Goal: Task Accomplishment & Management: Use online tool/utility

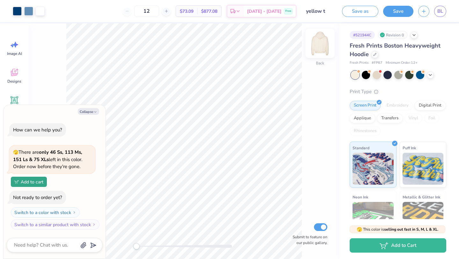
click at [320, 43] on img at bounding box center [320, 44] width 26 height 26
type textarea "x"
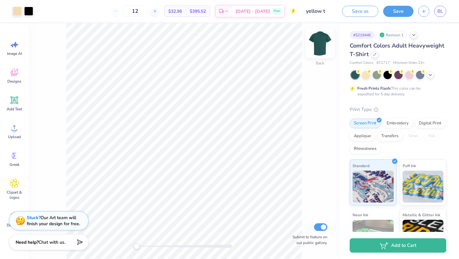
click at [322, 45] on img at bounding box center [320, 44] width 26 height 26
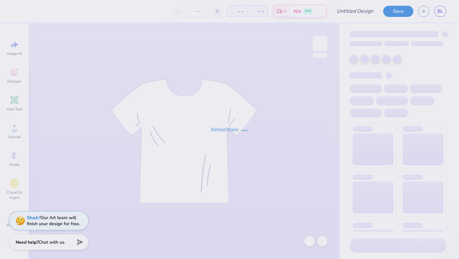
type input "yellow t"
type input "12"
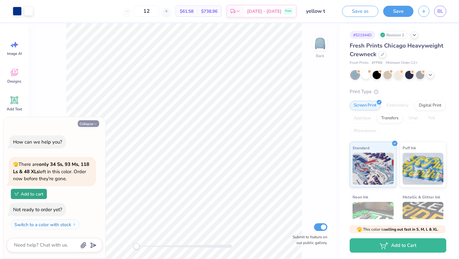
click at [92, 124] on button "Collapse" at bounding box center [88, 123] width 21 height 7
type textarea "x"
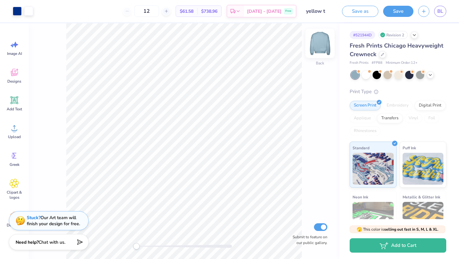
click at [322, 47] on img at bounding box center [320, 44] width 26 height 26
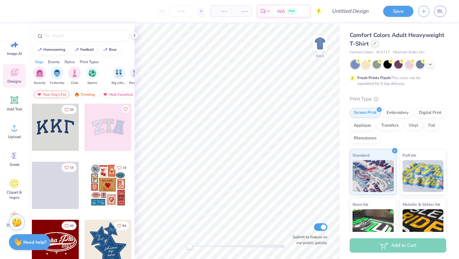
click at [374, 47] on div at bounding box center [374, 43] width 7 height 7
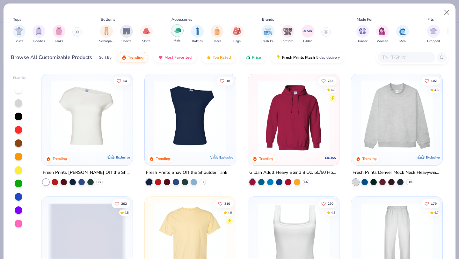
click at [178, 32] on img "filter for Hats" at bounding box center [177, 30] width 7 height 7
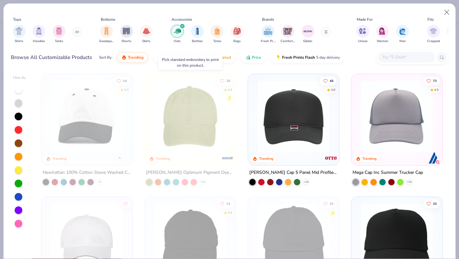
click at [215, 114] on img at bounding box center [190, 116] width 78 height 72
click at [188, 113] on img at bounding box center [190, 116] width 78 height 72
click at [444, 14] on button "Close" at bounding box center [447, 12] width 12 height 12
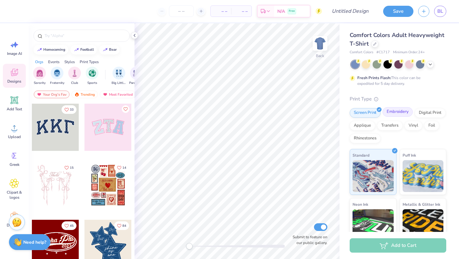
click at [402, 115] on div "Embroidery" at bounding box center [398, 112] width 30 height 10
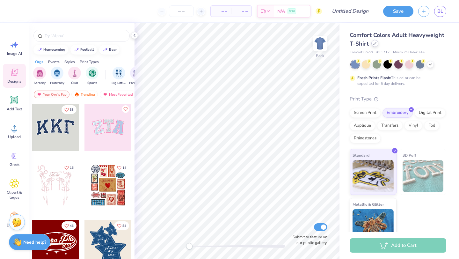
click at [374, 43] on icon at bounding box center [374, 43] width 3 height 3
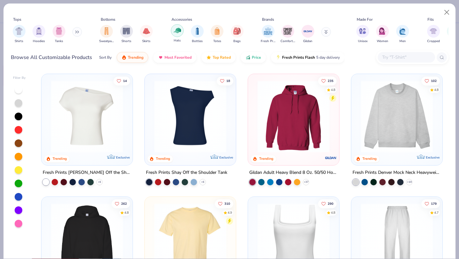
click at [177, 25] on div "filter for Hats" at bounding box center [177, 30] width 13 height 13
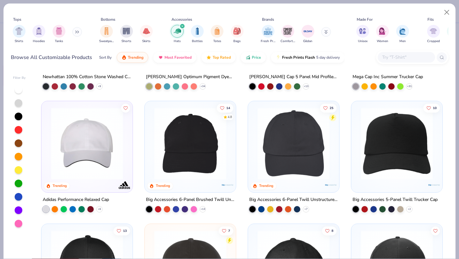
scroll to position [143, 0]
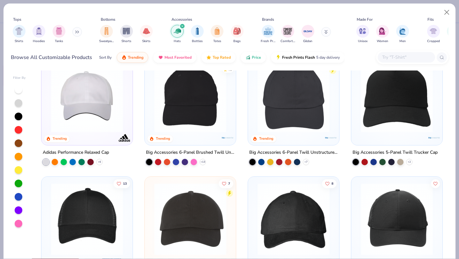
click at [83, 207] on img at bounding box center [87, 219] width 78 height 72
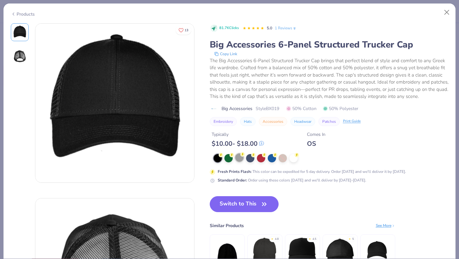
click at [238, 160] on div at bounding box center [239, 157] width 8 height 8
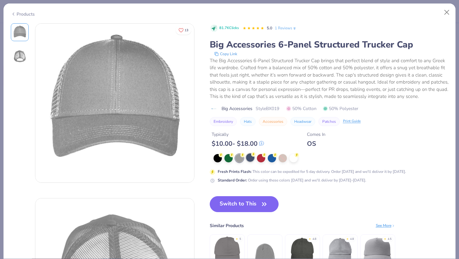
click at [253, 161] on div at bounding box center [250, 157] width 8 height 8
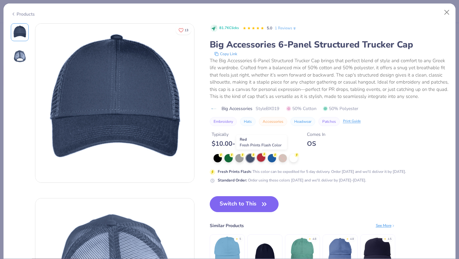
click at [265, 159] on div at bounding box center [261, 157] width 8 height 8
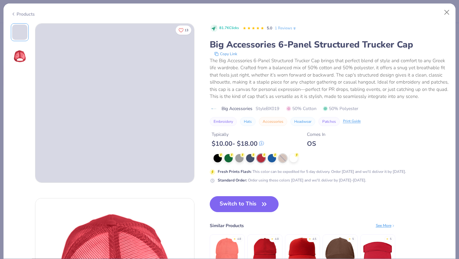
click at [282, 160] on div at bounding box center [283, 158] width 8 height 8
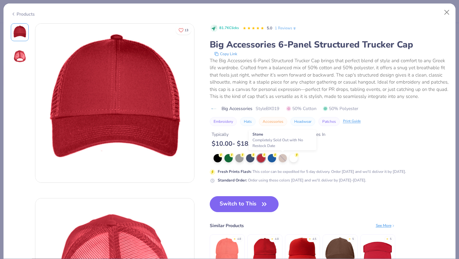
click at [286, 161] on div at bounding box center [283, 158] width 8 height 8
click at [218, 160] on div at bounding box center [218, 157] width 8 height 8
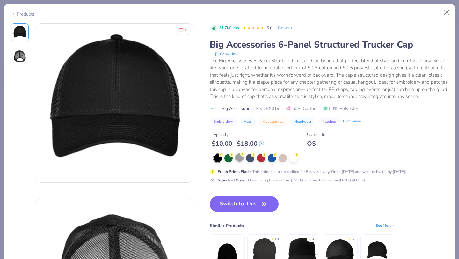
click at [239, 161] on div at bounding box center [239, 157] width 8 height 8
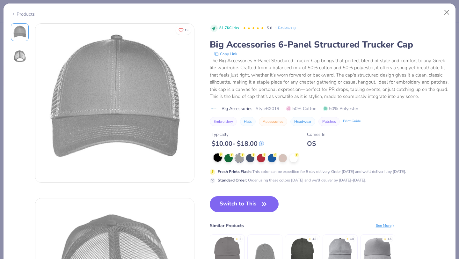
click at [216, 159] on div at bounding box center [218, 157] width 8 height 8
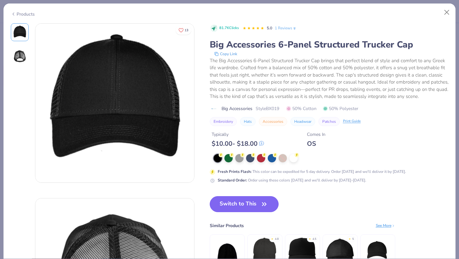
click at [242, 203] on button "Switch to This" at bounding box center [244, 204] width 69 height 16
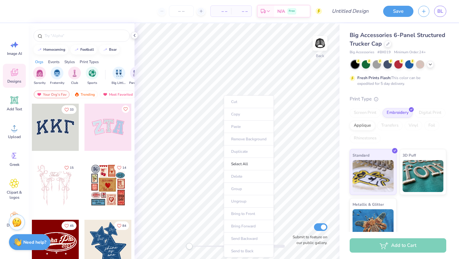
click at [242, 129] on ul "Cut Copy Paste Remove Background Duplicate Select All Delete Group Ungroup Brin…" at bounding box center [249, 176] width 50 height 162
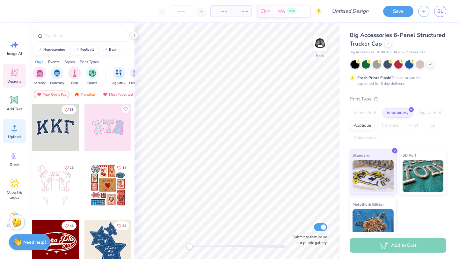
click at [8, 128] on div "Upload" at bounding box center [14, 131] width 23 height 24
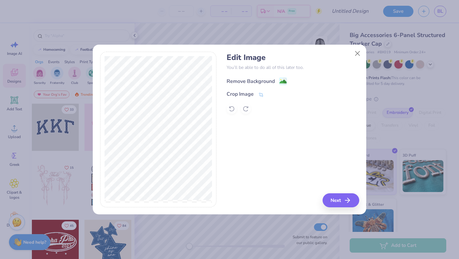
click at [250, 77] on div "Remove Background" at bounding box center [293, 81] width 132 height 8
click at [343, 201] on button "Next" at bounding box center [342, 200] width 37 height 14
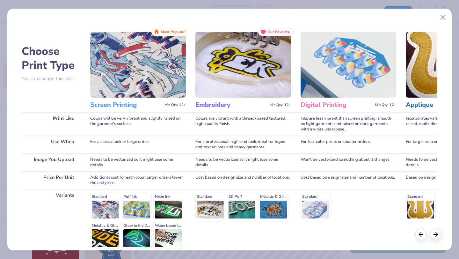
scroll to position [6, 0]
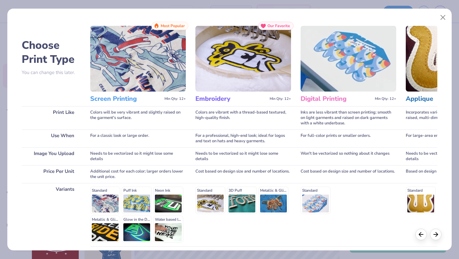
click at [216, 188] on div "Standard 3D Puff Metallic & Glitter" at bounding box center [243, 200] width 96 height 27
click at [209, 190] on div "Standard 3D Puff Metallic & Glitter" at bounding box center [243, 200] width 96 height 27
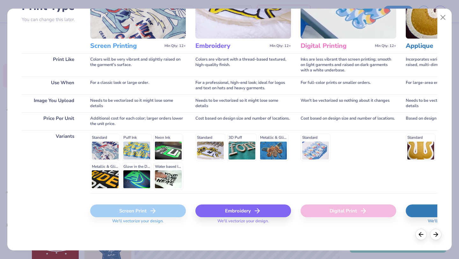
click at [216, 214] on div "Embroidery" at bounding box center [243, 210] width 96 height 13
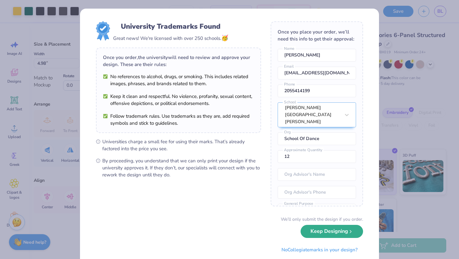
click at [330, 230] on button "Keep Designing" at bounding box center [332, 231] width 62 height 13
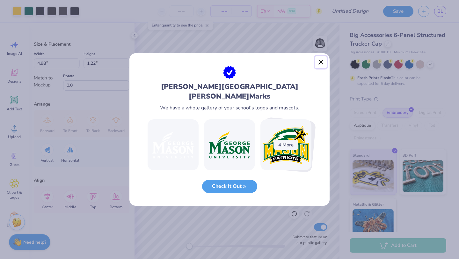
click at [320, 66] on button "Close" at bounding box center [321, 62] width 12 height 12
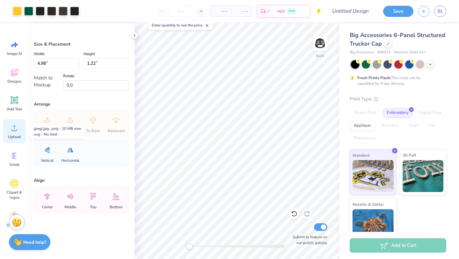
click at [13, 132] on circle at bounding box center [14, 130] width 4 height 4
click at [12, 77] on icon at bounding box center [15, 73] width 10 height 10
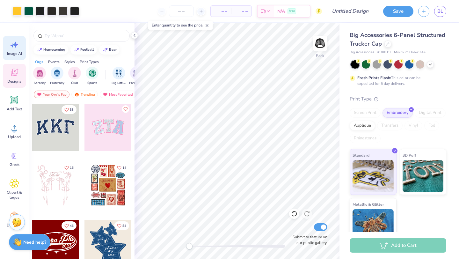
click at [16, 53] on span "Image AI" at bounding box center [14, 53] width 15 height 5
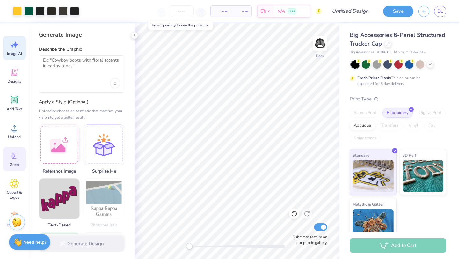
click at [14, 165] on span "Greek" at bounding box center [15, 164] width 10 height 5
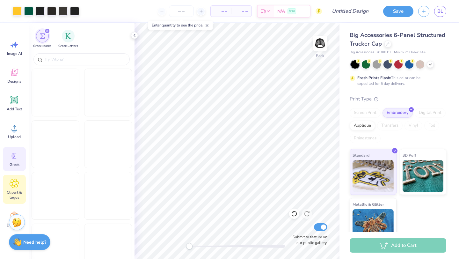
click at [13, 187] on icon at bounding box center [14, 184] width 9 height 10
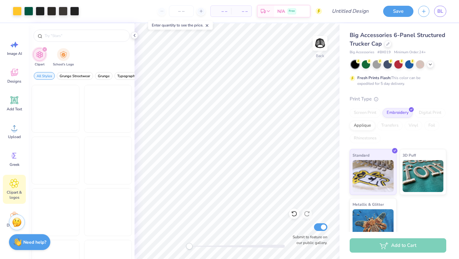
scroll to position [20, 0]
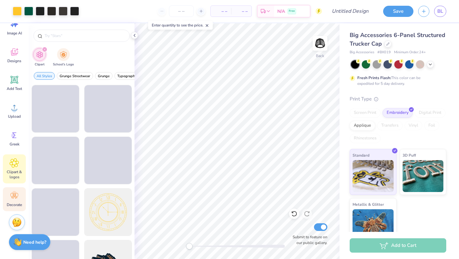
click at [12, 197] on icon at bounding box center [15, 196] width 8 height 6
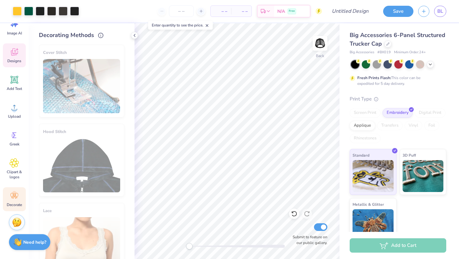
scroll to position [0, 0]
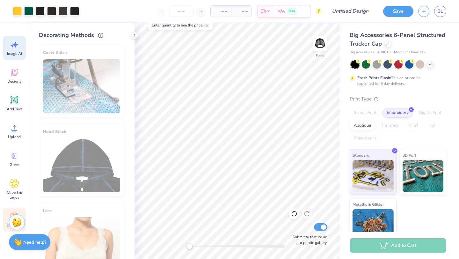
click at [12, 38] on div "Image AI" at bounding box center [14, 48] width 23 height 24
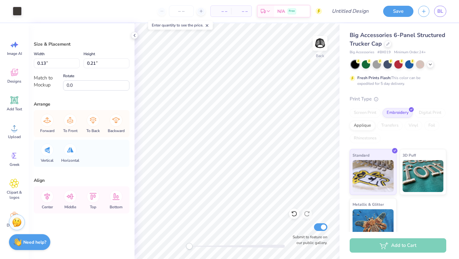
type input "0.14"
type input "0.10"
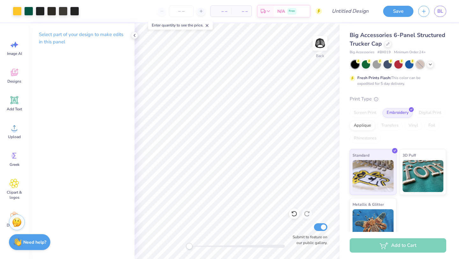
click at [420, 63] on div at bounding box center [420, 64] width 8 height 8
click at [433, 65] on div at bounding box center [430, 63] width 7 height 7
click at [377, 66] on div at bounding box center [377, 64] width 8 height 8
click at [443, 64] on icon at bounding box center [441, 63] width 5 height 5
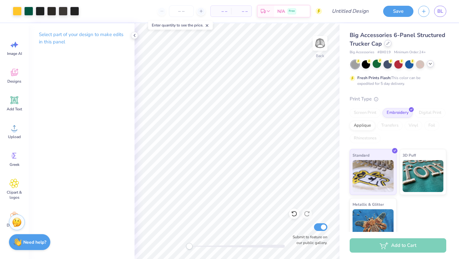
click at [388, 47] on div "Big Accessories 6-Panel Structured Trucker Cap" at bounding box center [398, 39] width 97 height 17
click at [388, 42] on icon at bounding box center [388, 43] width 3 height 3
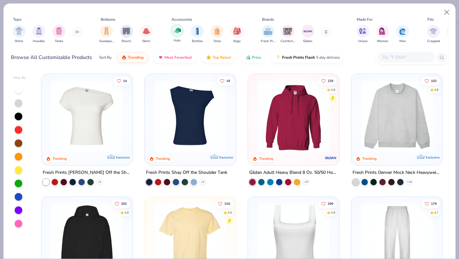
click at [179, 30] on img "filter for Hats" at bounding box center [177, 30] width 7 height 7
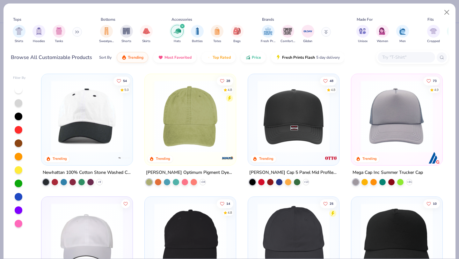
click at [212, 127] on img at bounding box center [190, 116] width 78 height 72
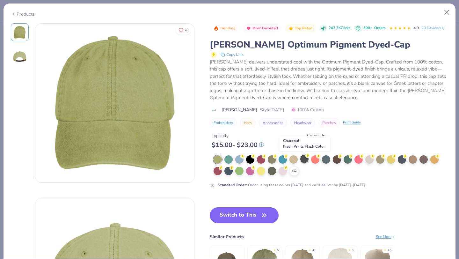
click at [305, 161] on div at bounding box center [304, 159] width 8 height 8
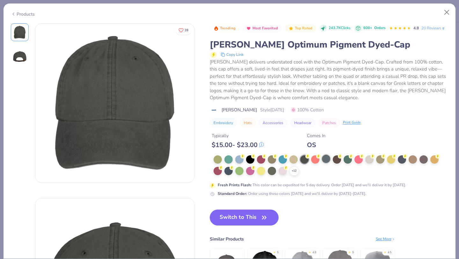
click at [326, 162] on div at bounding box center [326, 159] width 8 height 8
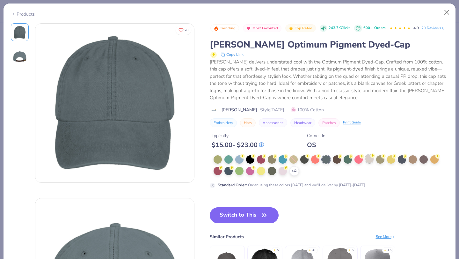
click at [371, 163] on div at bounding box center [369, 159] width 8 height 8
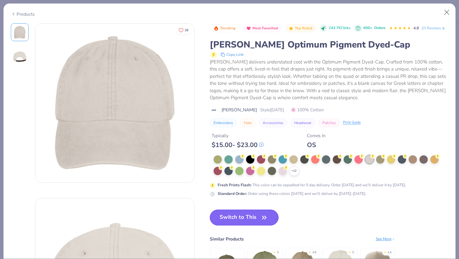
click at [229, 216] on button "Switch to This" at bounding box center [244, 217] width 69 height 16
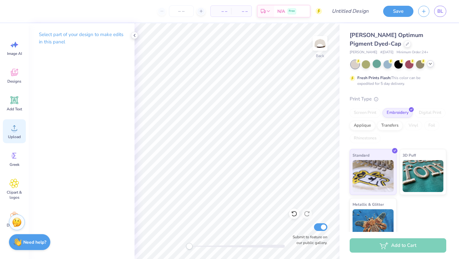
click at [16, 123] on div "Upload" at bounding box center [14, 131] width 23 height 24
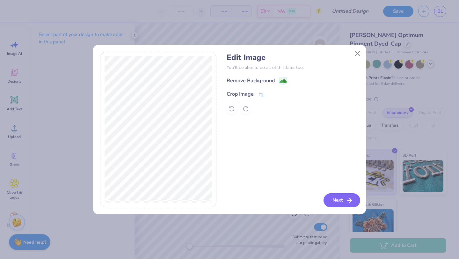
click at [337, 198] on button "Next" at bounding box center [342, 200] width 37 height 14
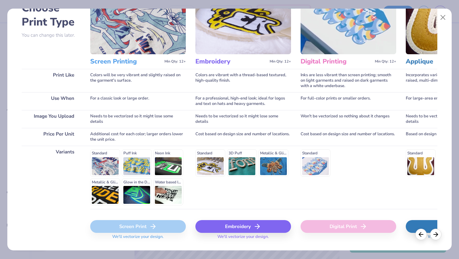
scroll to position [46, 0]
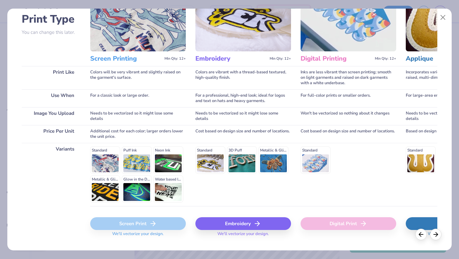
click at [207, 170] on div "Standard 3D Puff Metallic & Glitter" at bounding box center [243, 159] width 96 height 27
click at [208, 158] on div "Standard 3D Puff Metallic & Glitter" at bounding box center [243, 159] width 96 height 27
click at [222, 217] on div "Embroidery" at bounding box center [243, 223] width 96 height 13
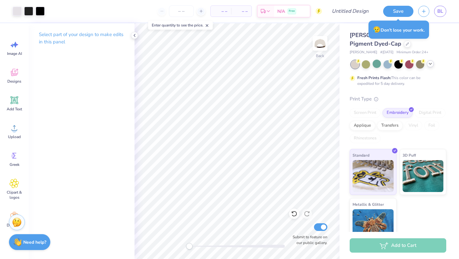
click at [406, 49] on div "Adams Optimum Pigment Dyed-Cap Adams # AD969 Minimum Order: 24 +" at bounding box center [398, 43] width 97 height 24
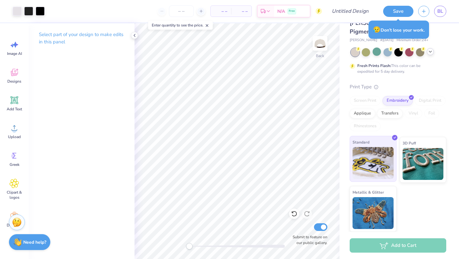
click at [382, 178] on img at bounding box center [373, 163] width 41 height 32
click at [133, 35] on icon at bounding box center [134, 35] width 5 height 5
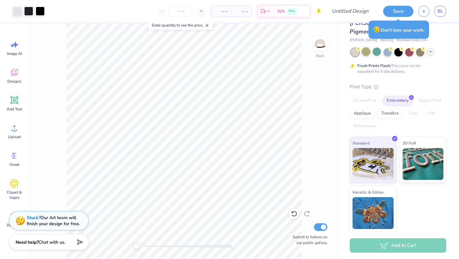
click at [366, 52] on div at bounding box center [366, 52] width 8 height 8
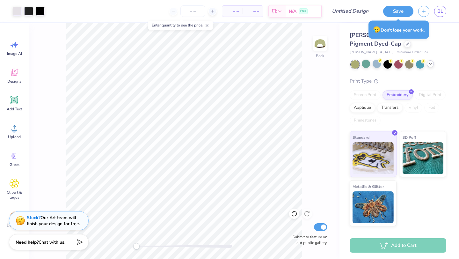
scroll to position [0, 0]
click at [380, 52] on span "# AD969" at bounding box center [386, 52] width 13 height 5
click at [370, 62] on div at bounding box center [366, 64] width 8 height 8
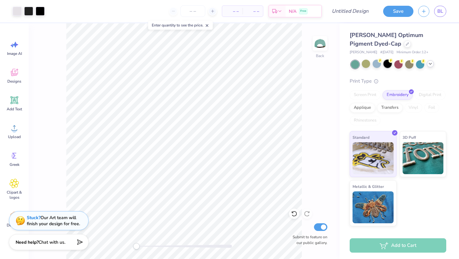
click at [387, 65] on div at bounding box center [388, 64] width 8 height 8
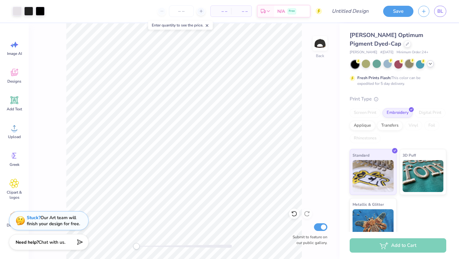
click at [408, 65] on div at bounding box center [409, 64] width 8 height 8
click at [373, 11] on div "Art colors – – Per Item – – Total Est. Delivery N/A Free Design Title Save BL" at bounding box center [229, 11] width 459 height 22
click at [360, 14] on input "Design Title" at bounding box center [357, 11] width 31 height 13
type input "hat sod logo"
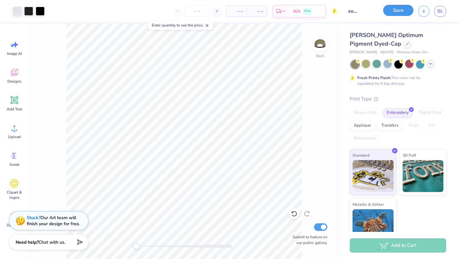
click at [398, 12] on button "Save" at bounding box center [398, 10] width 30 height 11
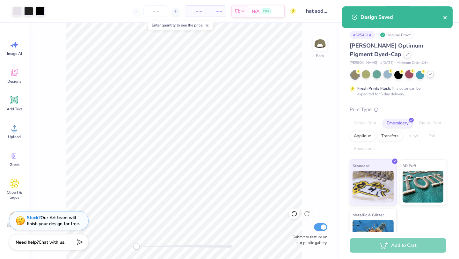
click at [446, 19] on icon "close" at bounding box center [445, 17] width 3 height 3
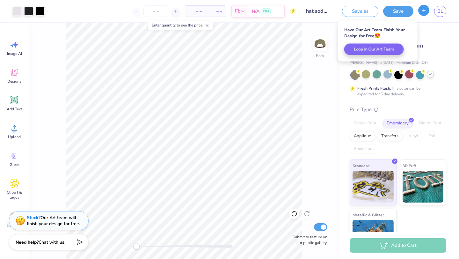
click at [426, 12] on icon "button" at bounding box center [423, 10] width 5 height 5
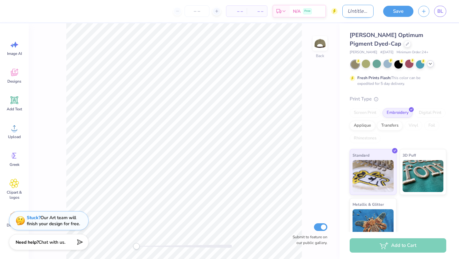
click at [353, 17] on input "Design Title" at bounding box center [357, 11] width 31 height 13
click at [14, 123] on icon at bounding box center [15, 128] width 10 height 10
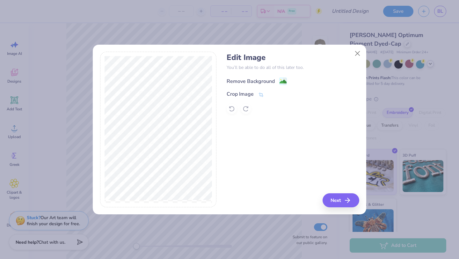
click at [246, 82] on div "Remove Background" at bounding box center [251, 81] width 48 height 8
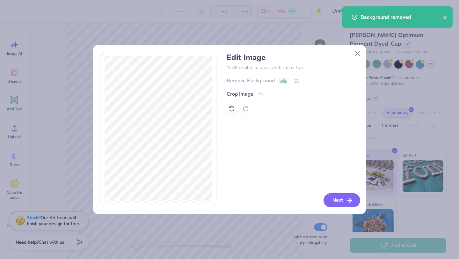
click at [347, 202] on icon "button" at bounding box center [350, 200] width 8 height 8
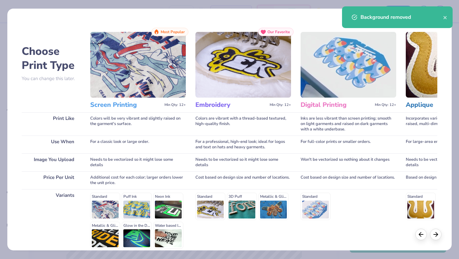
scroll to position [59, 0]
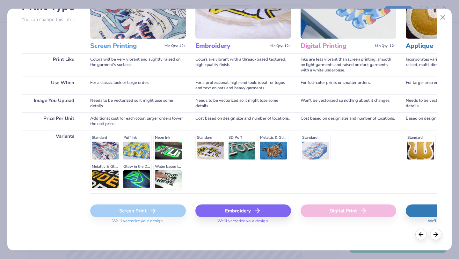
click at [240, 212] on div "Embroidery" at bounding box center [243, 210] width 96 height 13
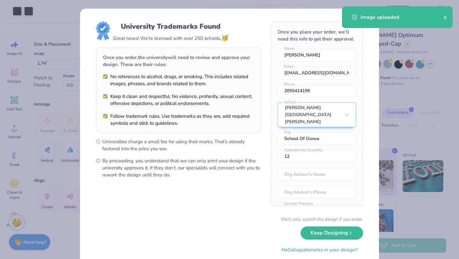
click at [283, 151] on body "Art colors – – Per Item – – Total Est. Delivery N/A Free Design Title Save BL I…" at bounding box center [229, 129] width 459 height 259
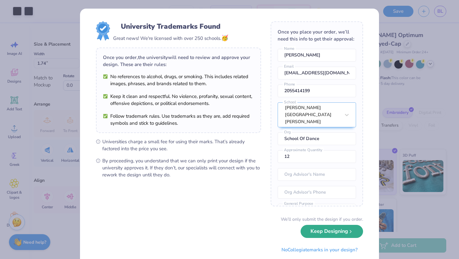
click at [330, 236] on button "Keep Designing" at bounding box center [332, 231] width 62 height 13
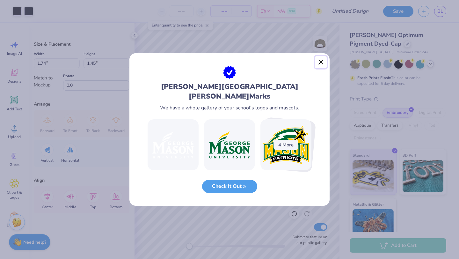
click at [320, 65] on button "Close" at bounding box center [321, 62] width 12 height 12
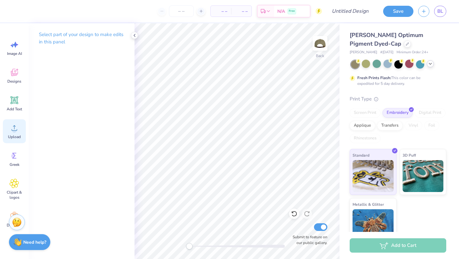
click at [12, 128] on icon at bounding box center [15, 128] width 10 height 10
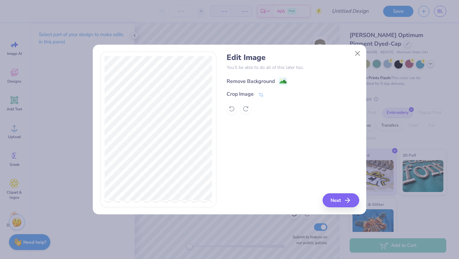
click at [254, 78] on div "Remove Background" at bounding box center [251, 81] width 48 height 8
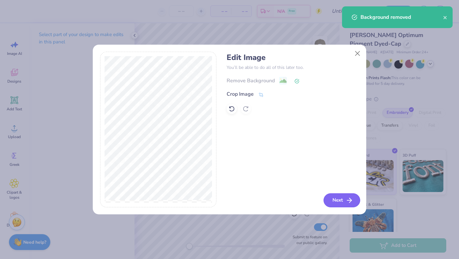
click at [343, 200] on button "Next" at bounding box center [342, 200] width 37 height 14
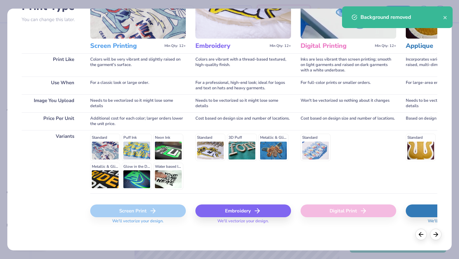
click at [234, 214] on div "Embroidery" at bounding box center [243, 210] width 96 height 13
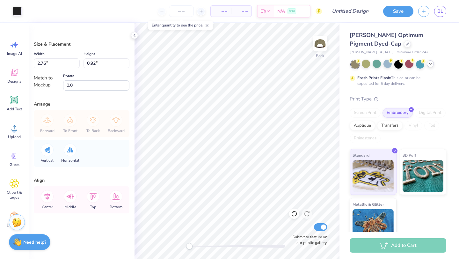
type input "3.78"
type input "1.26"
type input "4.34"
type input "1.45"
type input "4.78"
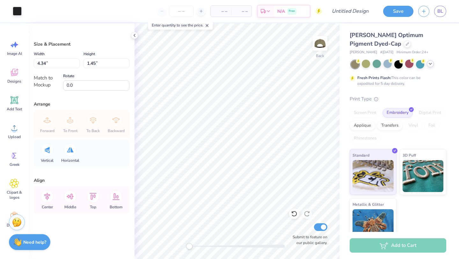
type input "1.59"
type input "4.19"
type input "1.40"
type input "3.90"
type input "1.30"
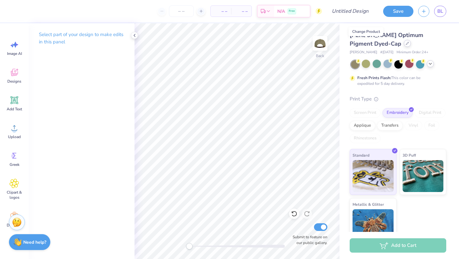
click at [404, 44] on div at bounding box center [407, 43] width 7 height 7
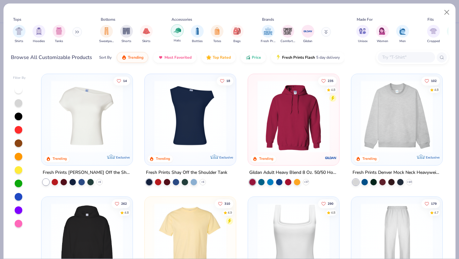
click at [176, 33] on img "filter for Hats" at bounding box center [177, 30] width 7 height 7
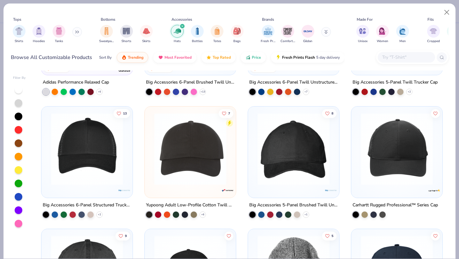
scroll to position [217, 0]
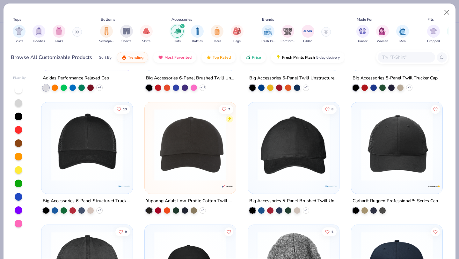
click at [92, 168] on img at bounding box center [87, 144] width 78 height 72
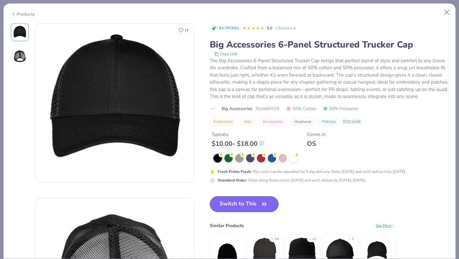
click at [240, 207] on button "Switch to This" at bounding box center [244, 204] width 69 height 16
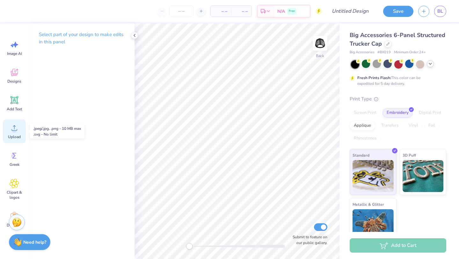
click at [17, 126] on icon at bounding box center [15, 128] width 10 height 10
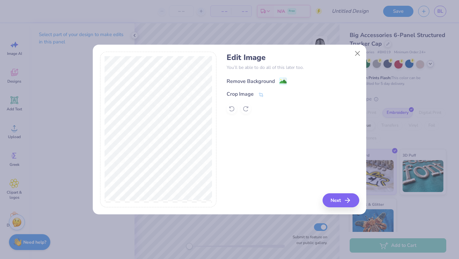
click at [245, 79] on div "Remove Background" at bounding box center [251, 81] width 48 height 8
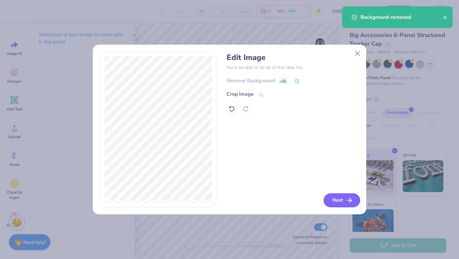
click at [342, 202] on button "Next" at bounding box center [342, 200] width 37 height 14
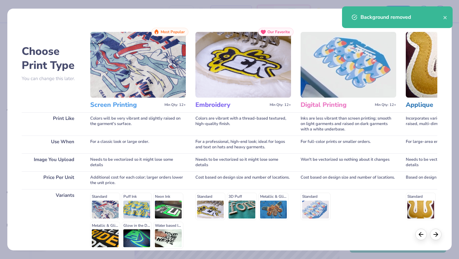
scroll to position [59, 0]
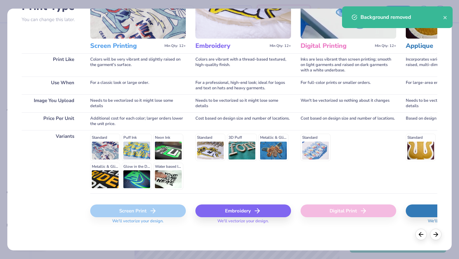
click at [228, 215] on div "Embroidery" at bounding box center [243, 210] width 96 height 13
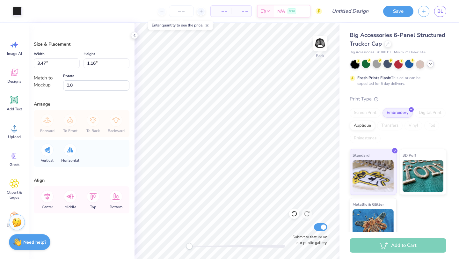
type input "4.65"
type input "1.55"
click at [368, 61] on circle at bounding box center [369, 60] width 4 height 4
click at [378, 62] on div at bounding box center [377, 64] width 8 height 8
type input "4.66"
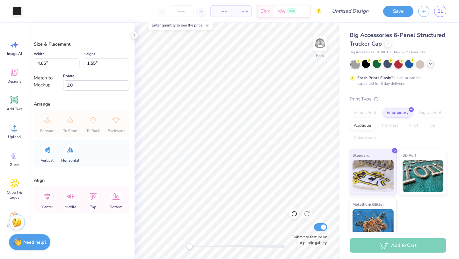
type input "1.56"
type input "4.96"
type input "1.66"
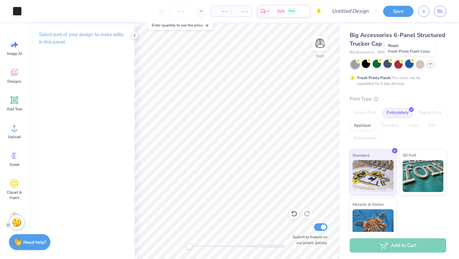
click at [411, 67] on div at bounding box center [409, 64] width 8 height 8
click at [397, 65] on div at bounding box center [398, 64] width 8 height 8
click at [390, 64] on div at bounding box center [388, 64] width 8 height 8
click at [391, 65] on div at bounding box center [388, 64] width 8 height 8
click at [354, 14] on input "Design Title" at bounding box center [357, 11] width 31 height 13
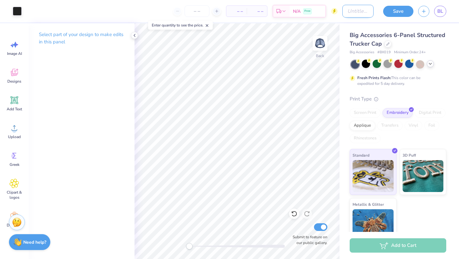
click at [354, 14] on input "Design Title" at bounding box center [357, 11] width 31 height 13
type input "trucker dance hat"
click at [402, 14] on button "Save" at bounding box center [398, 10] width 30 height 11
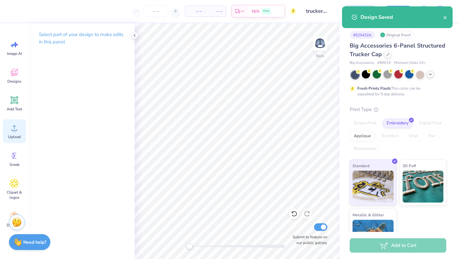
click at [14, 134] on div "Upload" at bounding box center [14, 131] width 23 height 24
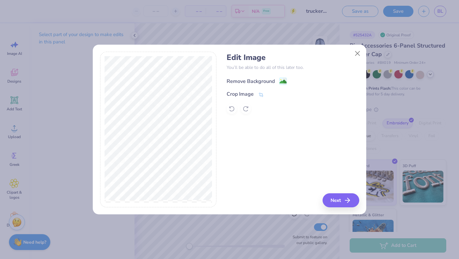
click at [243, 78] on div "Remove Background" at bounding box center [251, 81] width 48 height 8
click at [327, 177] on div "Edit Image You’ll be able to do all of this later too. Remove Background Crop I…" at bounding box center [293, 130] width 132 height 156
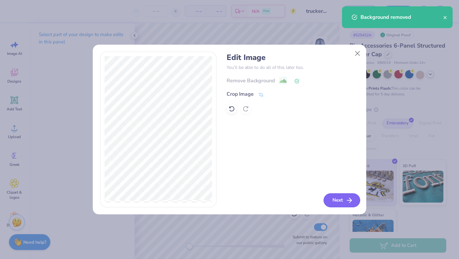
click at [346, 198] on icon "button" at bounding box center [350, 200] width 8 height 8
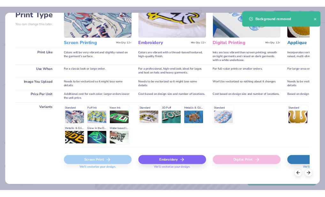
scroll to position [59, 0]
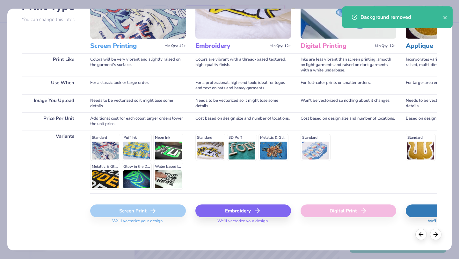
click at [213, 213] on div "Embroidery" at bounding box center [243, 210] width 96 height 13
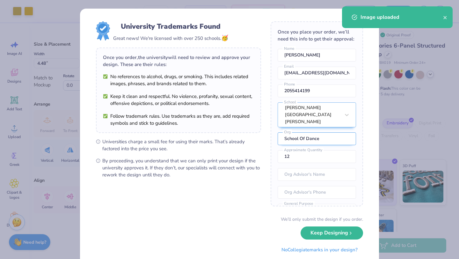
click at [287, 122] on body "Art colors – – Per Item – – Total Est. Delivery N/A Free Design Title trucker d…" at bounding box center [229, 129] width 459 height 259
click at [329, 239] on div "We’ll only submit the design if you order. Keep Designing No Collegiate marks i…" at bounding box center [229, 236] width 267 height 40
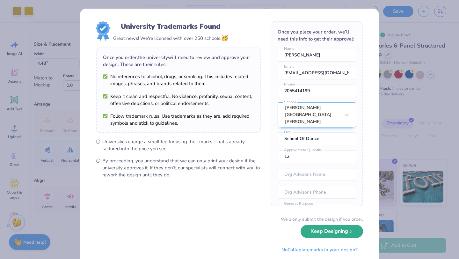
click at [331, 235] on button "Keep Designing" at bounding box center [332, 231] width 62 height 13
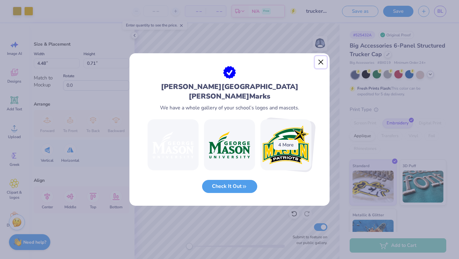
click at [320, 66] on button "Close" at bounding box center [321, 62] width 12 height 12
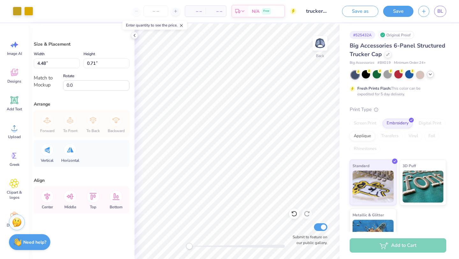
type input "4.70"
type input "0.75"
type input "4.95"
type input "0.79"
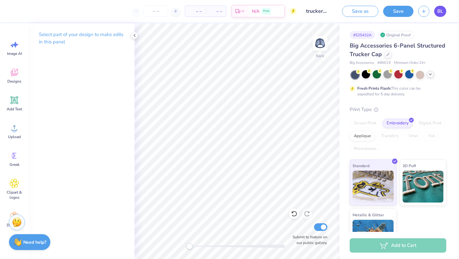
click at [437, 11] on link "BL" at bounding box center [440, 11] width 12 height 11
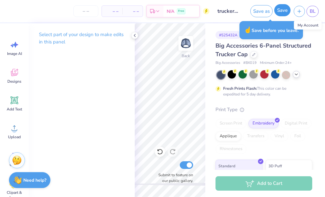
click at [284, 13] on button "Save" at bounding box center [282, 10] width 16 height 12
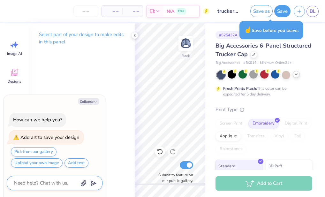
type textarea "x"
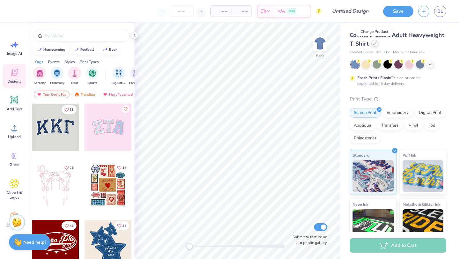
click at [374, 45] on icon at bounding box center [374, 43] width 3 height 3
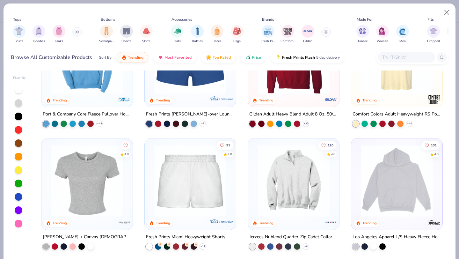
scroll to position [472, 0]
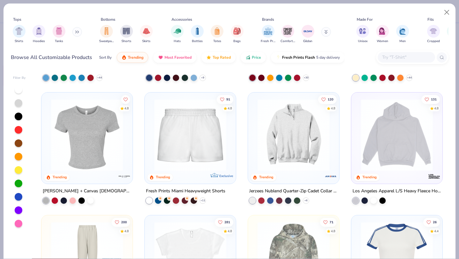
click at [282, 143] on img at bounding box center [293, 135] width 78 height 72
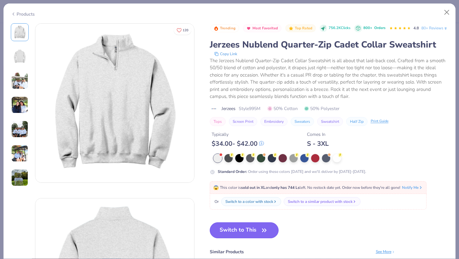
click at [246, 238] on button "Switch to This" at bounding box center [244, 230] width 69 height 16
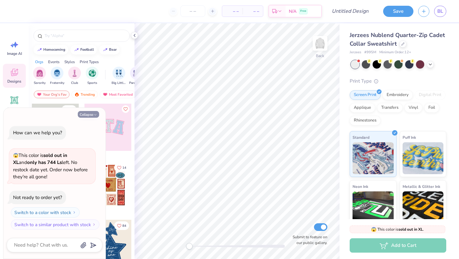
click at [95, 114] on icon "button" at bounding box center [95, 115] width 4 height 4
type textarea "x"
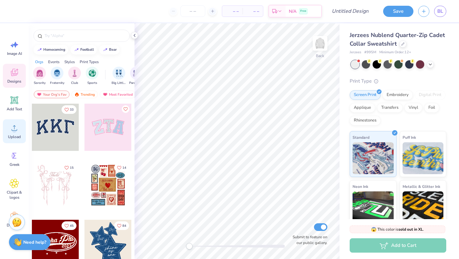
click at [12, 127] on icon at bounding box center [15, 128] width 10 height 10
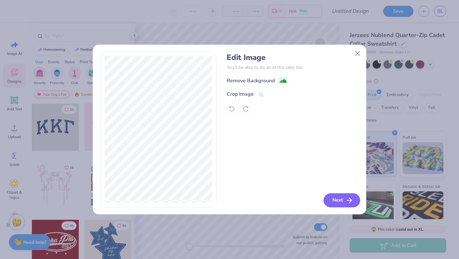
click at [333, 196] on button "Next" at bounding box center [342, 200] width 37 height 14
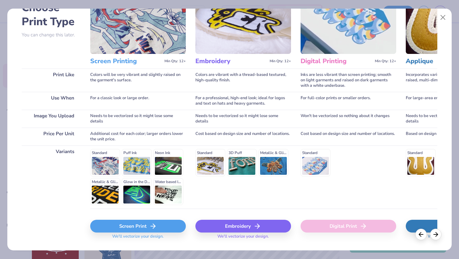
scroll to position [59, 0]
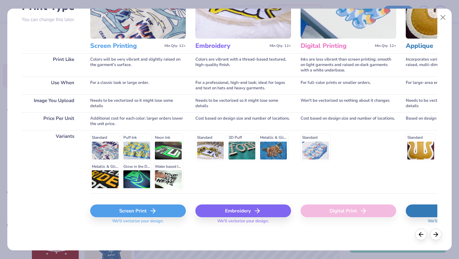
click at [231, 213] on div "Embroidery" at bounding box center [243, 210] width 96 height 13
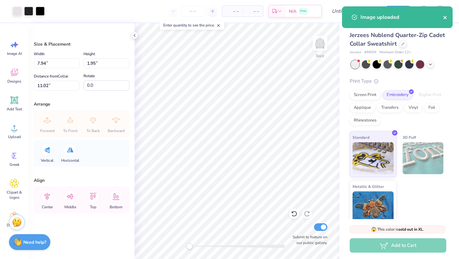
click at [444, 18] on icon "close" at bounding box center [445, 17] width 4 height 5
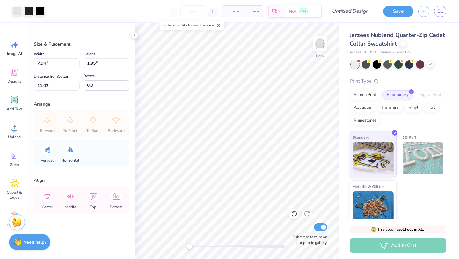
type input "7.00"
type input "1.72"
type input "11.26"
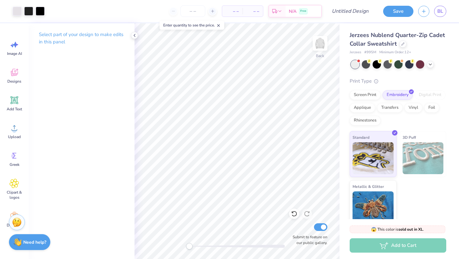
click at [187, 23] on div "Enter quantity to see the price." at bounding box center [192, 25] width 65 height 9
click at [190, 14] on input "number" at bounding box center [192, 10] width 25 height 11
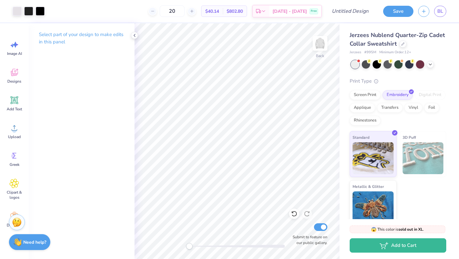
type input "2"
type input "3"
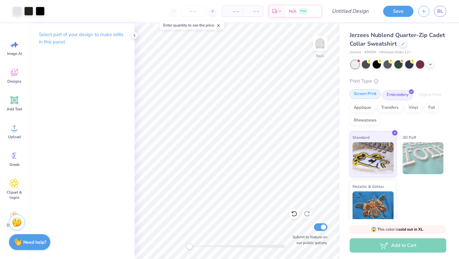
click at [372, 96] on div "Screen Print" at bounding box center [365, 94] width 31 height 10
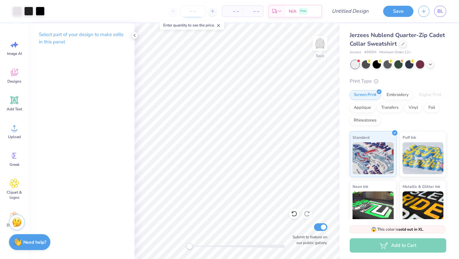
click at [197, 14] on input "number" at bounding box center [192, 10] width 25 height 11
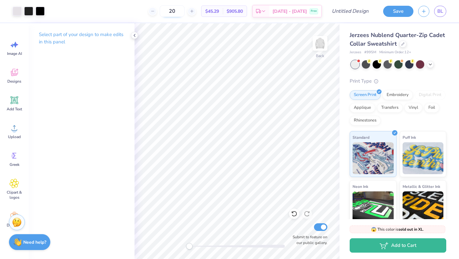
type input "2"
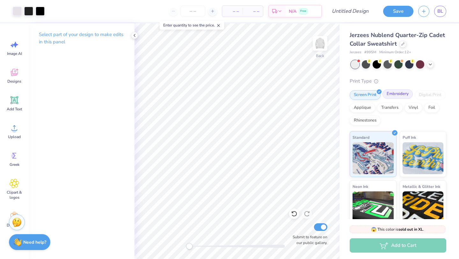
click at [401, 94] on div "Embroidery" at bounding box center [398, 94] width 30 height 10
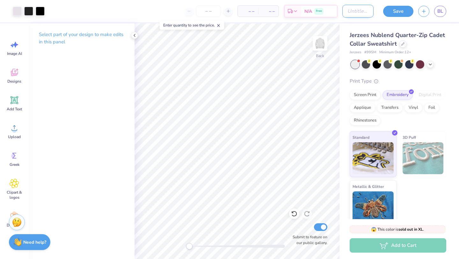
click at [358, 11] on input "Design Title" at bounding box center [357, 11] width 31 height 13
type input "sod logo quarter zip"
click at [398, 8] on button "Save" at bounding box center [398, 10] width 30 height 11
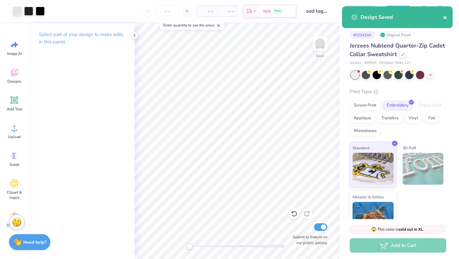
click at [447, 18] on icon "close" at bounding box center [445, 17] width 4 height 5
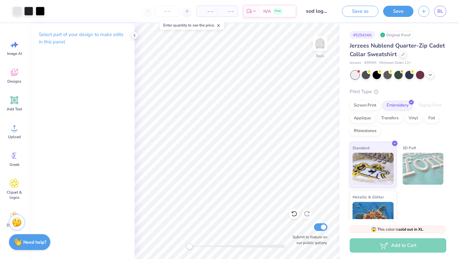
click at [425, 8] on div "Design Saved" at bounding box center [397, 6] width 113 height 3
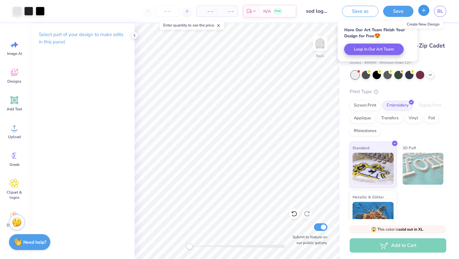
click at [424, 14] on button "button" at bounding box center [423, 10] width 11 height 11
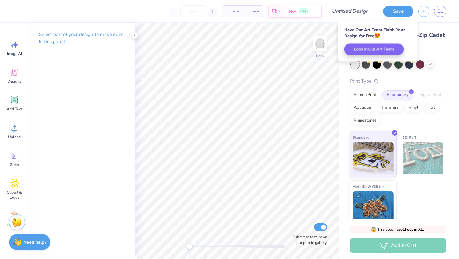
click at [425, 44] on div "Jerzees Nublend Quarter-Zip Cadet Collar Sweatshirt" at bounding box center [398, 39] width 97 height 17
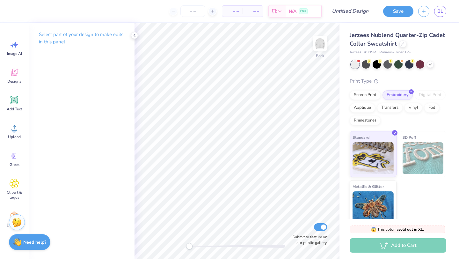
click at [405, 47] on div "Jerzees Nublend Quarter-Zip Cadet Collar Sweatshirt" at bounding box center [398, 39] width 97 height 17
click at [403, 42] on div at bounding box center [403, 43] width 7 height 7
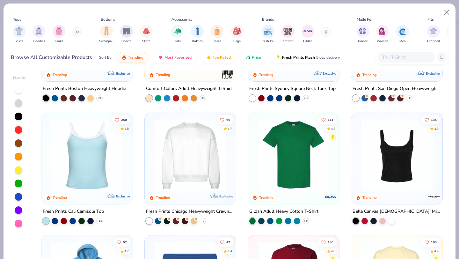
scroll to position [207, 0]
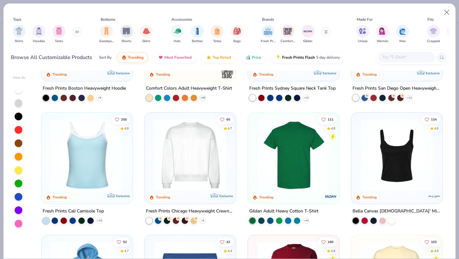
click at [254, 160] on img at bounding box center [215, 155] width 78 height 72
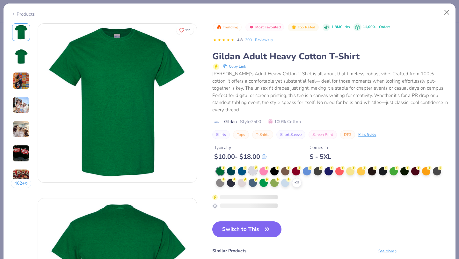
click at [254, 166] on div at bounding box center [253, 170] width 8 height 8
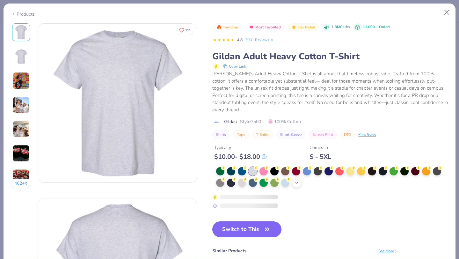
click at [298, 182] on polyline at bounding box center [297, 182] width 3 height 1
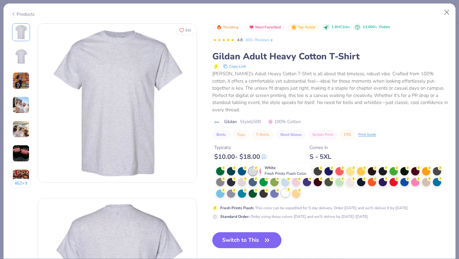
click at [285, 189] on div at bounding box center [285, 193] width 8 height 8
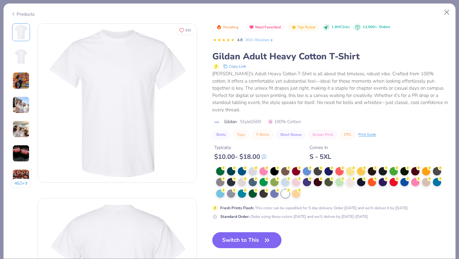
click at [250, 233] on button "Switch to This" at bounding box center [246, 240] width 69 height 16
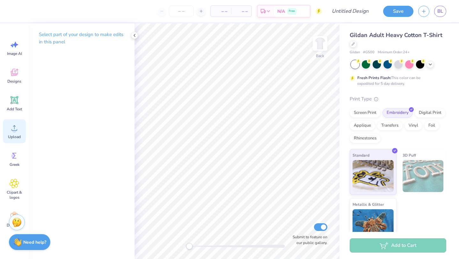
click at [17, 136] on span "Upload" at bounding box center [14, 136] width 13 height 5
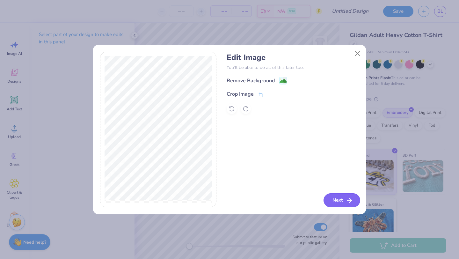
click at [337, 197] on button "Next" at bounding box center [342, 200] width 37 height 14
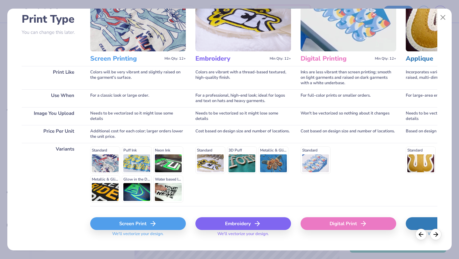
scroll to position [59, 0]
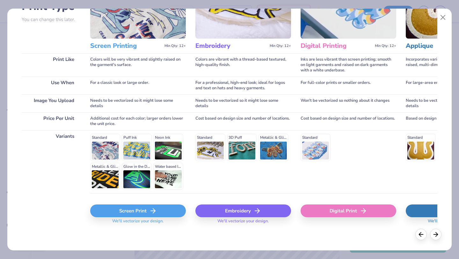
click at [162, 215] on div "Screen Print" at bounding box center [138, 210] width 96 height 13
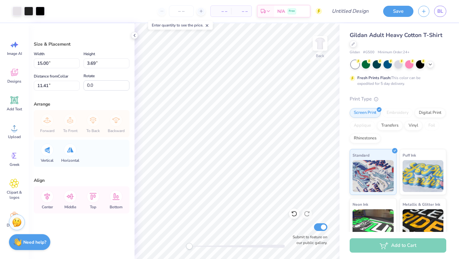
type input "12.98"
type input "3.19"
type input "2.58"
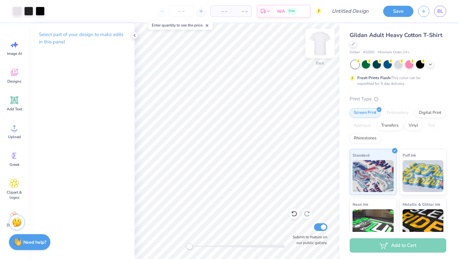
click at [323, 45] on img at bounding box center [320, 44] width 26 height 26
click at [344, 13] on input "Design Title" at bounding box center [357, 11] width 31 height 13
type input "sod logo t shirt"
click at [404, 13] on button "Save" at bounding box center [398, 11] width 30 height 11
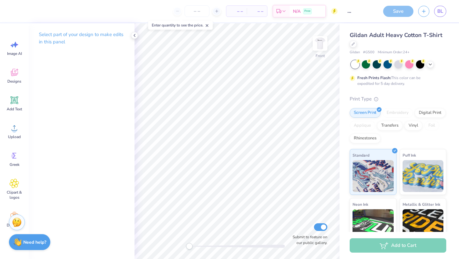
scroll to position [0, 0]
click at [209, 23] on span at bounding box center [207, 25] width 4 height 6
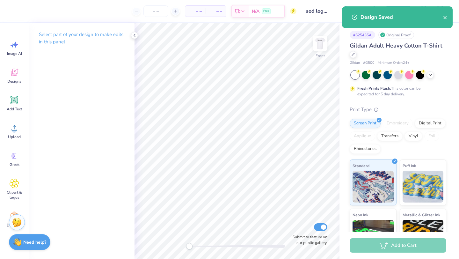
click at [192, 7] on div "– – Per Item" at bounding box center [195, 11] width 20 height 11
click at [195, 9] on span "– –" at bounding box center [195, 11] width 13 height 7
click at [196, 11] on span "– –" at bounding box center [195, 11] width 13 height 7
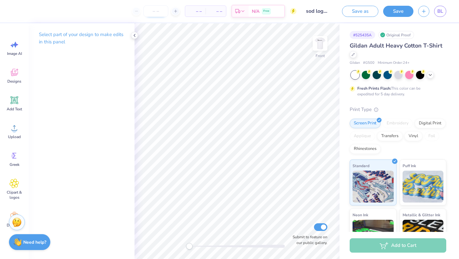
click at [157, 12] on input "number" at bounding box center [155, 10] width 25 height 11
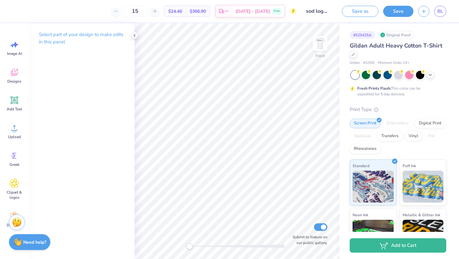
type input "1"
type input "2"
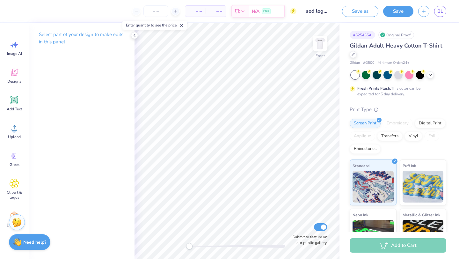
click at [181, 23] on icon at bounding box center [181, 25] width 4 height 4
